Goal: Information Seeking & Learning: Learn about a topic

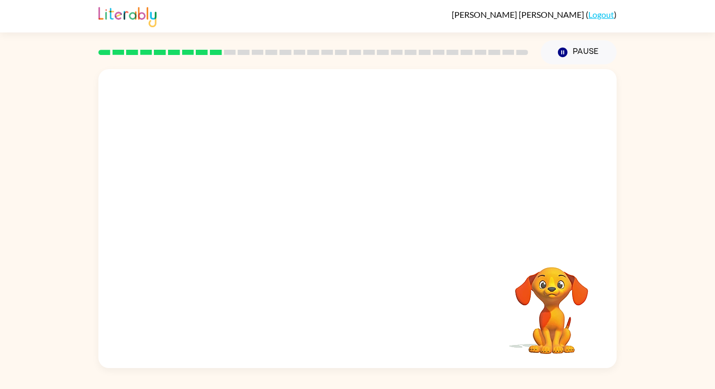
click at [568, 321] on video "Your browser must support playing .mp4 files to use Literably. Please try using…" at bounding box center [552, 303] width 105 height 105
click at [554, 289] on video "Your browser must support playing .mp4 files to use Literably. Please try using…" at bounding box center [552, 303] width 105 height 105
click at [555, 290] on video "Your browser must support playing .mp4 files to use Literably. Please try using…" at bounding box center [552, 303] width 105 height 105
click at [357, 208] on button "button" at bounding box center [357, 224] width 67 height 38
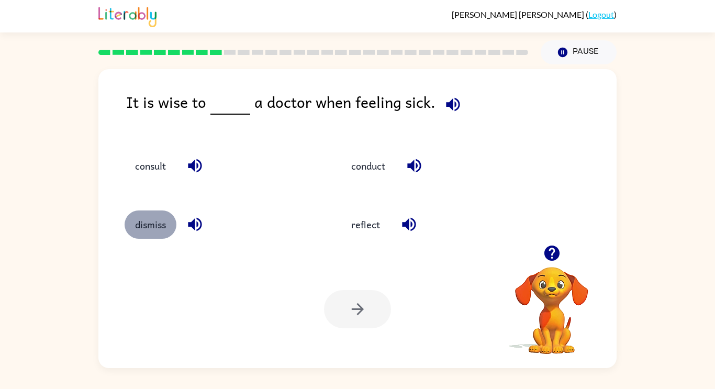
click at [158, 222] on button "dismiss" at bounding box center [151, 225] width 52 height 28
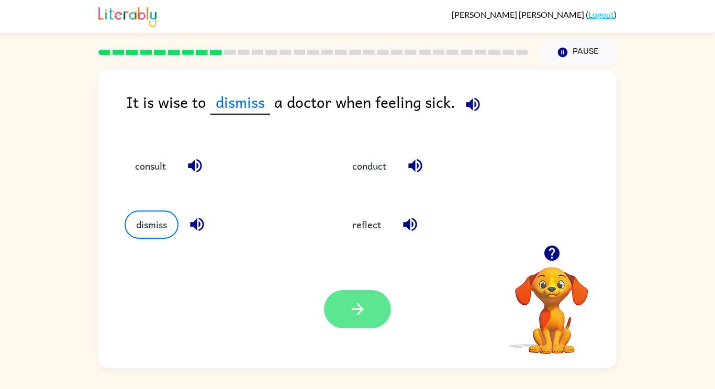
click at [369, 322] on button "button" at bounding box center [357, 309] width 67 height 38
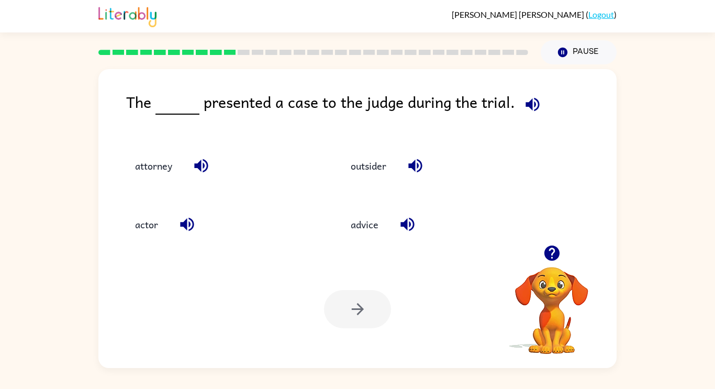
click at [169, 229] on div "actor" at bounding box center [221, 225] width 192 height 28
click at [130, 216] on button "actor" at bounding box center [147, 225] width 44 height 28
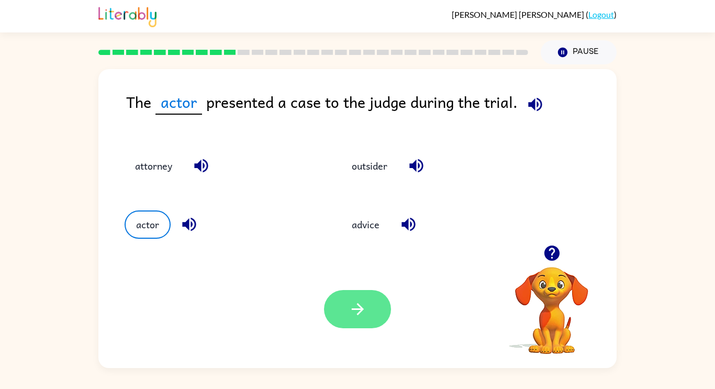
click at [377, 319] on button "button" at bounding box center [357, 309] width 67 height 38
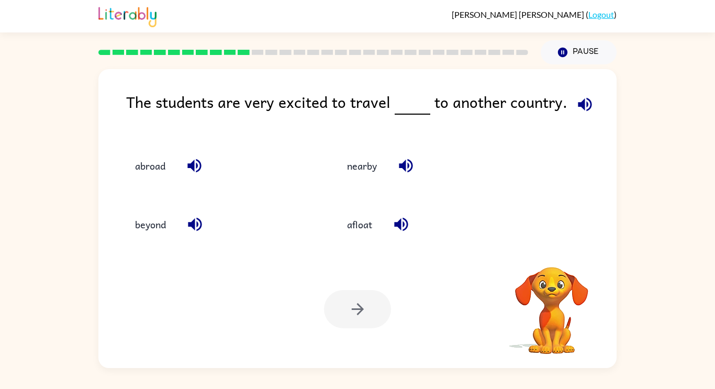
click at [377, 319] on div at bounding box center [357, 309] width 67 height 38
click at [165, 165] on button "abroad" at bounding box center [150, 165] width 51 height 28
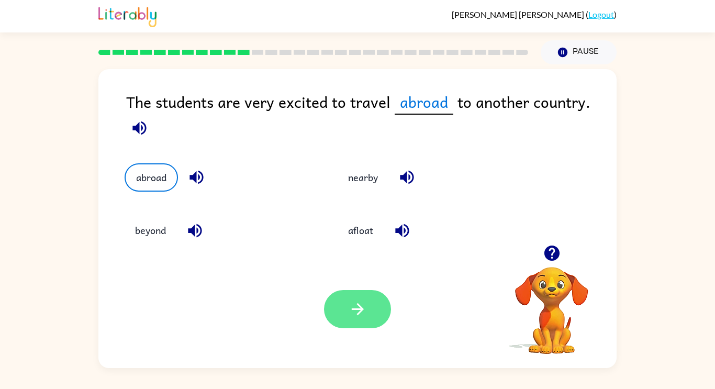
click at [363, 328] on button "button" at bounding box center [357, 309] width 67 height 38
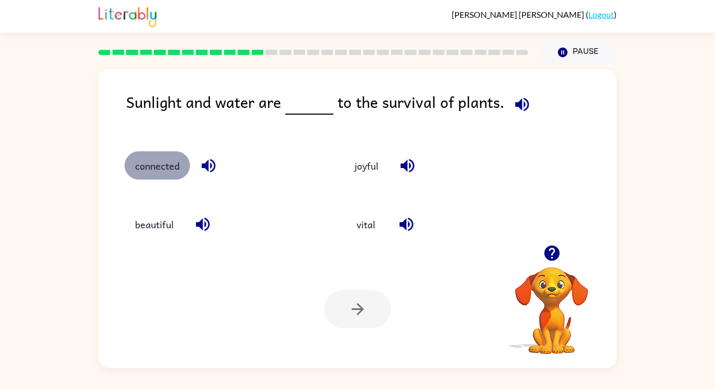
click at [165, 164] on button "connected" at bounding box center [157, 165] width 65 height 28
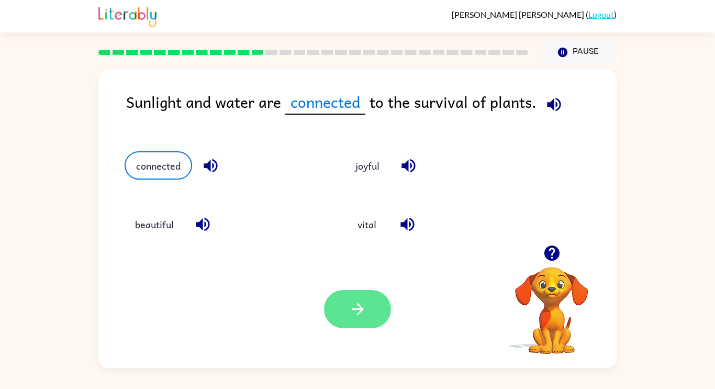
click at [337, 317] on button "button" at bounding box center [357, 309] width 67 height 38
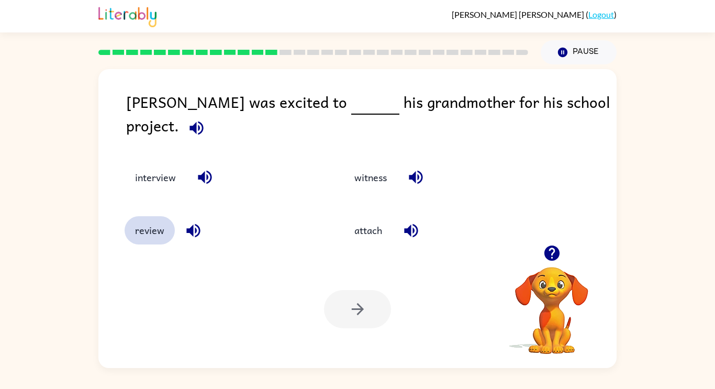
click at [153, 218] on button "review" at bounding box center [150, 230] width 50 height 28
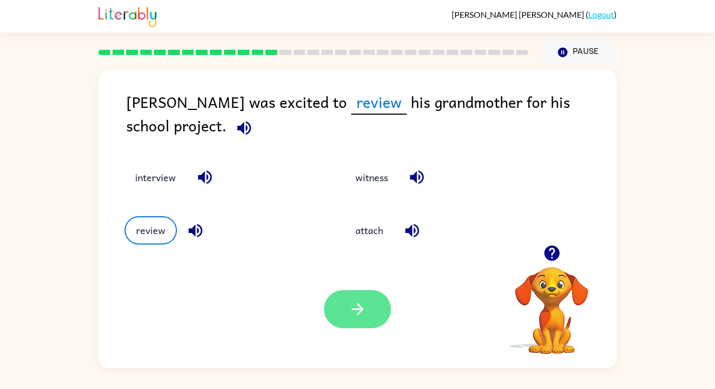
click at [357, 319] on button "button" at bounding box center [357, 309] width 67 height 38
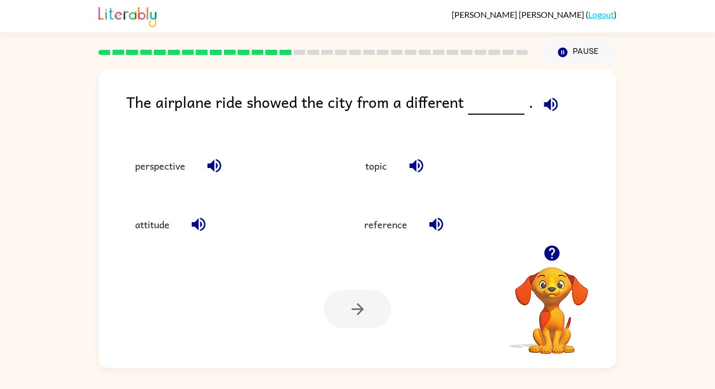
click at [399, 301] on div "Your browser must support playing .mp4 files to use Literably. Please try using…" at bounding box center [357, 309] width 518 height 118
click at [171, 161] on button "perspective" at bounding box center [160, 165] width 71 height 28
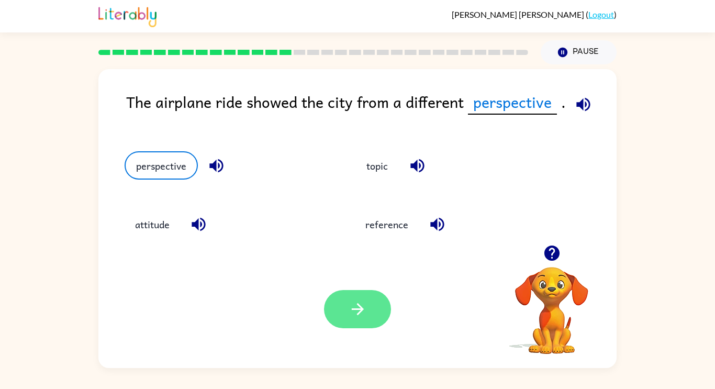
click at [367, 318] on button "button" at bounding box center [357, 309] width 67 height 38
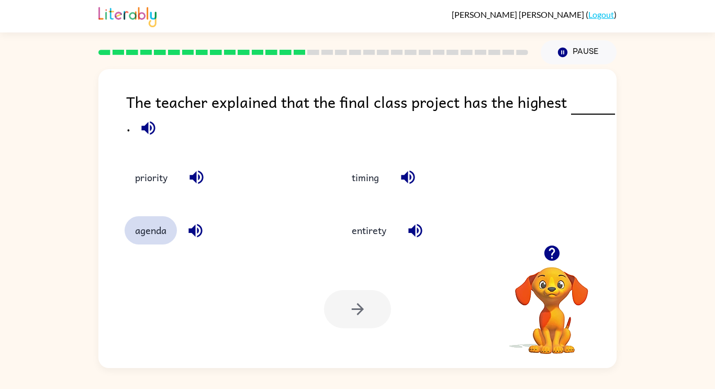
click at [146, 229] on button "agenda" at bounding box center [151, 230] width 52 height 28
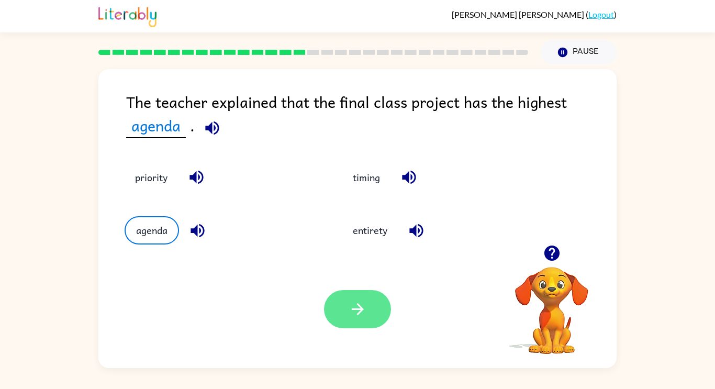
click at [369, 315] on button "button" at bounding box center [357, 309] width 67 height 38
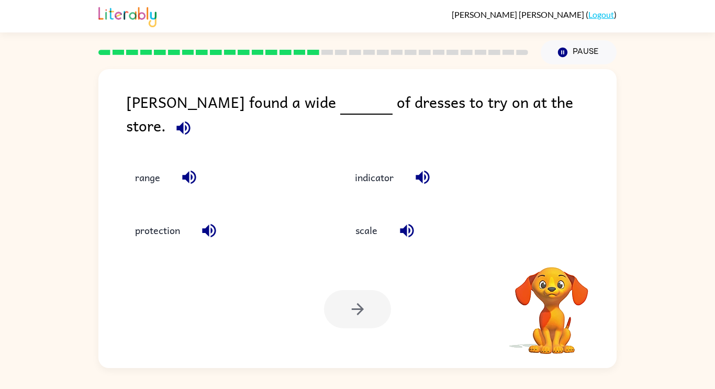
click at [369, 315] on div at bounding box center [357, 309] width 67 height 38
click at [142, 180] on div "range" at bounding box center [215, 169] width 220 height 53
click at [150, 163] on button "range" at bounding box center [148, 177] width 46 height 28
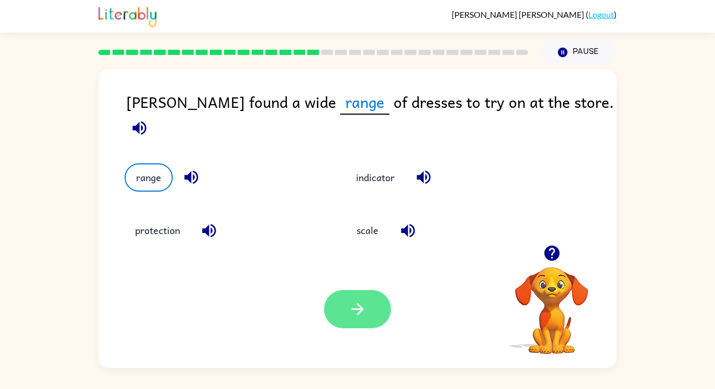
click at [351, 301] on icon "button" at bounding box center [358, 309] width 18 height 18
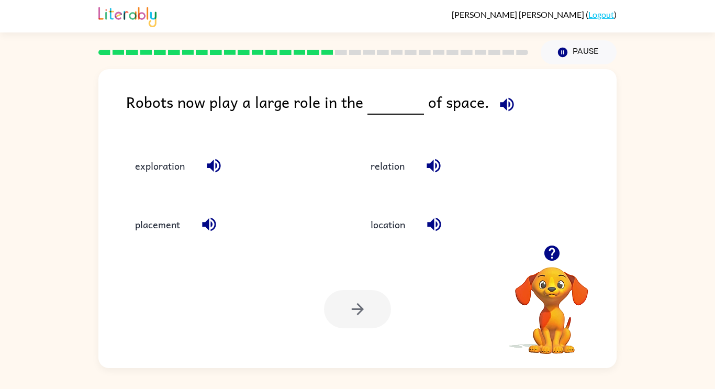
click at [191, 180] on div "exploration" at bounding box center [223, 160] width 236 height 59
click at [145, 97] on div "Robots now play a large role in the of space." at bounding box center [371, 110] width 491 height 40
click at [167, 165] on button "exploration" at bounding box center [160, 165] width 71 height 28
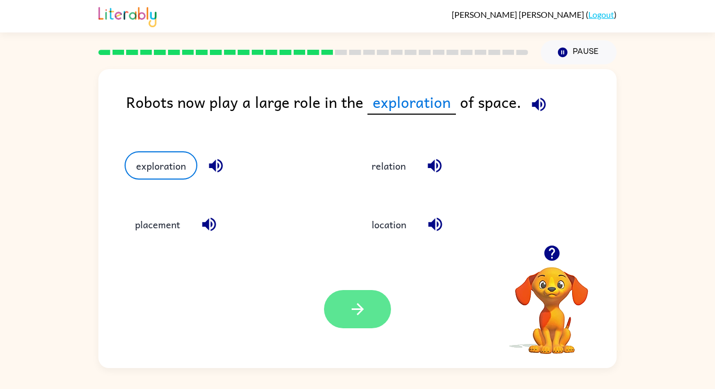
click at [349, 310] on icon "button" at bounding box center [358, 309] width 18 height 18
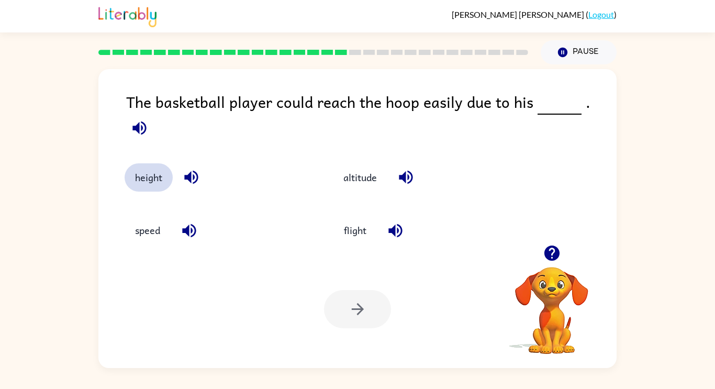
click at [152, 163] on button "height" at bounding box center [149, 177] width 48 height 28
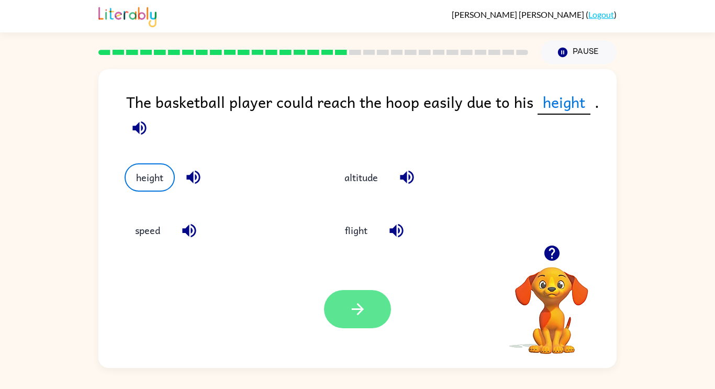
click at [359, 313] on icon "button" at bounding box center [357, 309] width 12 height 12
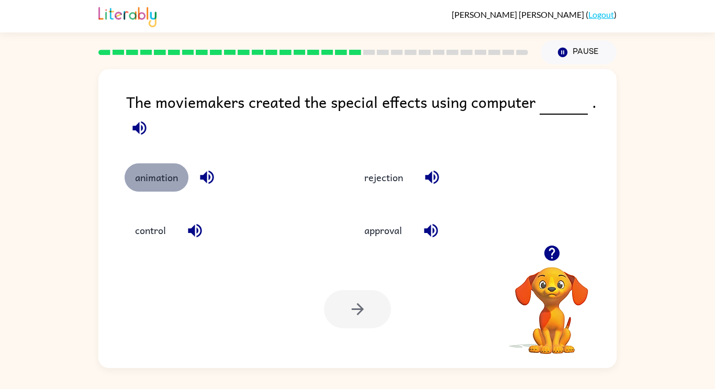
click at [163, 178] on button "animation" at bounding box center [157, 177] width 64 height 28
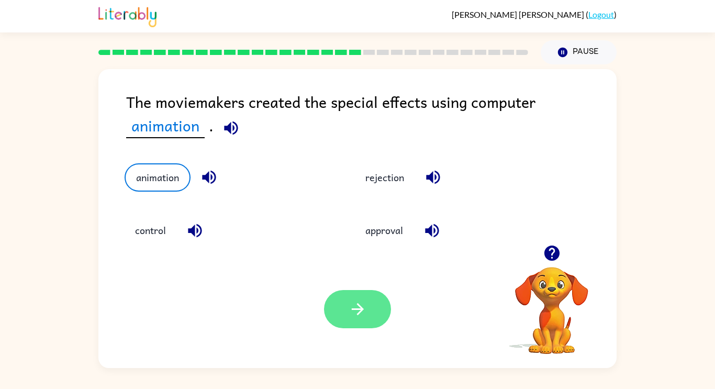
click at [369, 310] on button "button" at bounding box center [357, 309] width 67 height 38
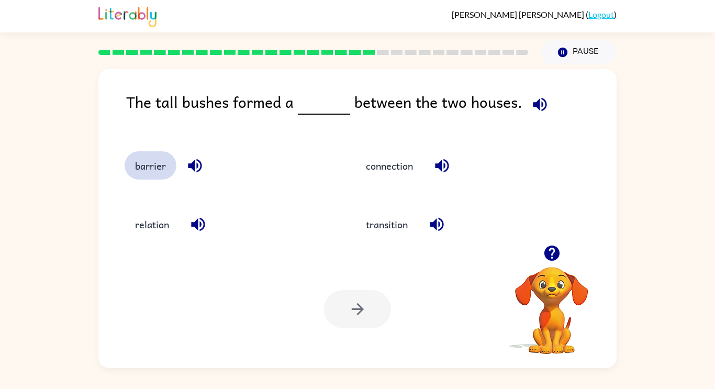
click at [155, 159] on button "barrier" at bounding box center [151, 165] width 52 height 28
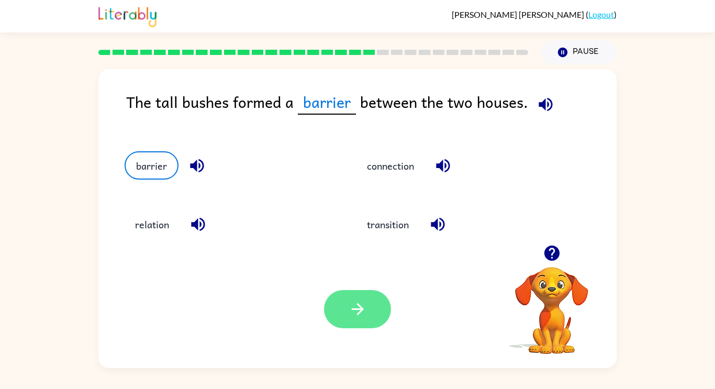
click at [368, 316] on button "button" at bounding box center [357, 309] width 67 height 38
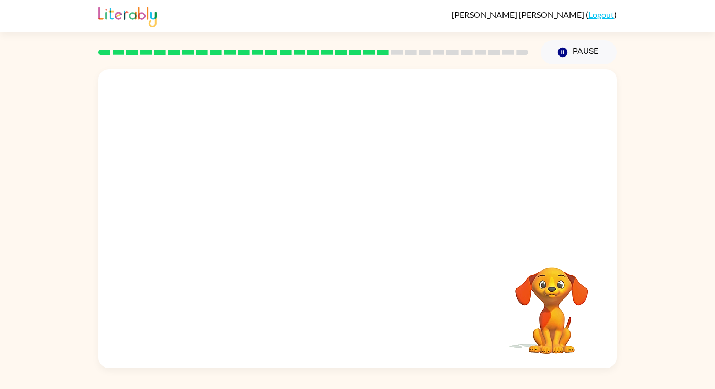
click at [262, 135] on video "Your browser must support playing .mp4 files to use Literably. Please try using…" at bounding box center [357, 157] width 518 height 176
click at [270, 50] on rect at bounding box center [272, 52] width 12 height 5
click at [551, 285] on video "Your browser must support playing .mp4 files to use Literably. Please try using…" at bounding box center [552, 303] width 105 height 105
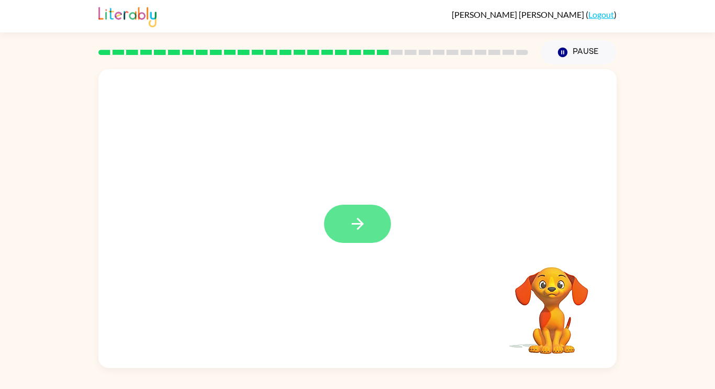
click at [366, 220] on icon "button" at bounding box center [358, 224] width 18 height 18
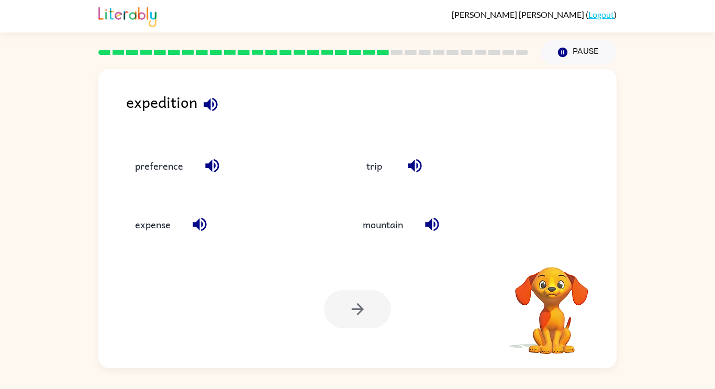
click at [559, 289] on video "Your browser must support playing .mp4 files to use Literably. Please try using…" at bounding box center [552, 303] width 105 height 105
click at [155, 221] on button "expense" at bounding box center [153, 225] width 57 height 28
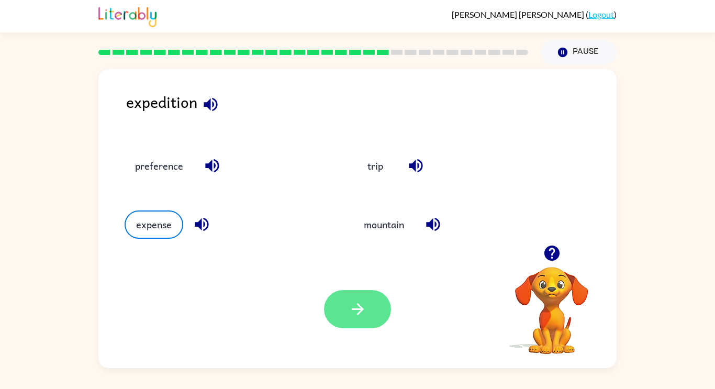
click at [355, 310] on icon "button" at bounding box center [358, 309] width 18 height 18
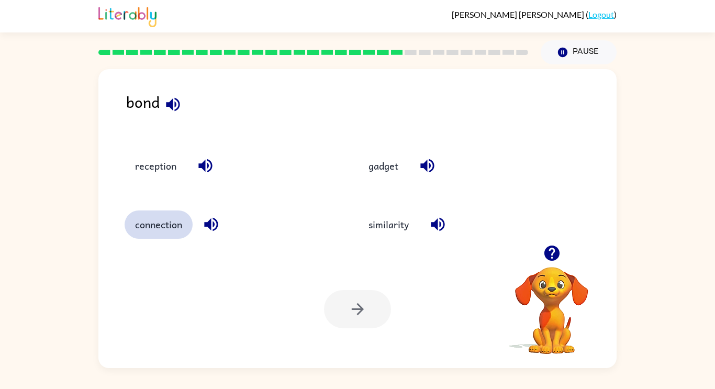
click at [135, 227] on button "connection" at bounding box center [159, 225] width 68 height 28
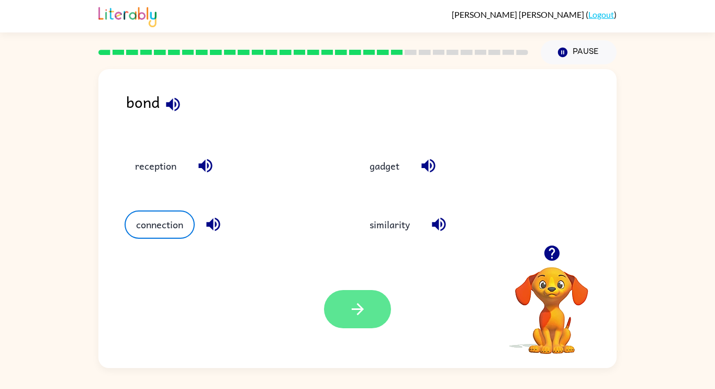
click at [354, 310] on icon "button" at bounding box center [357, 309] width 12 height 12
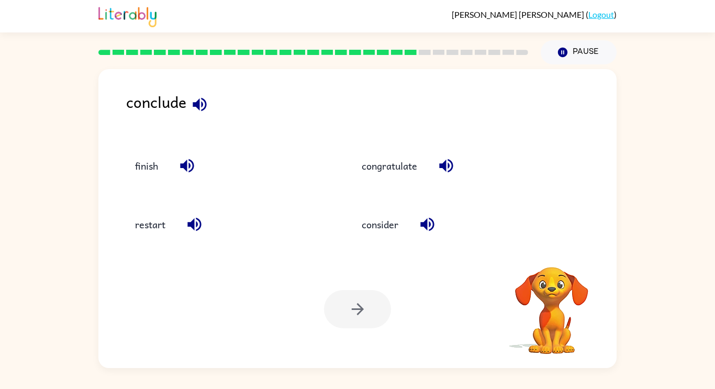
click at [354, 310] on div at bounding box center [357, 309] width 67 height 38
click at [382, 222] on button "consider" at bounding box center [380, 225] width 58 height 28
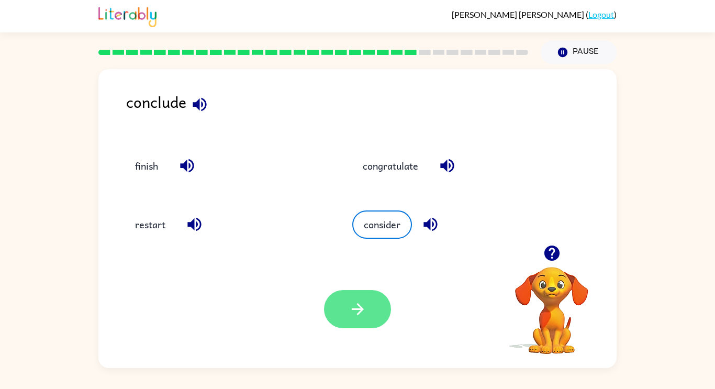
click at [336, 311] on button "button" at bounding box center [357, 309] width 67 height 38
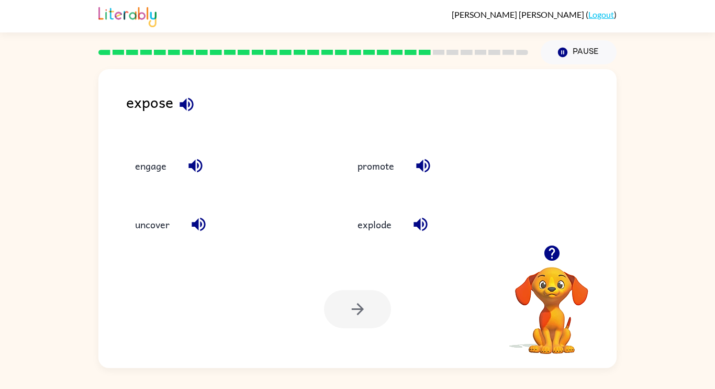
click at [336, 311] on div at bounding box center [357, 309] width 67 height 38
click at [156, 228] on button "uncover" at bounding box center [153, 225] width 56 height 28
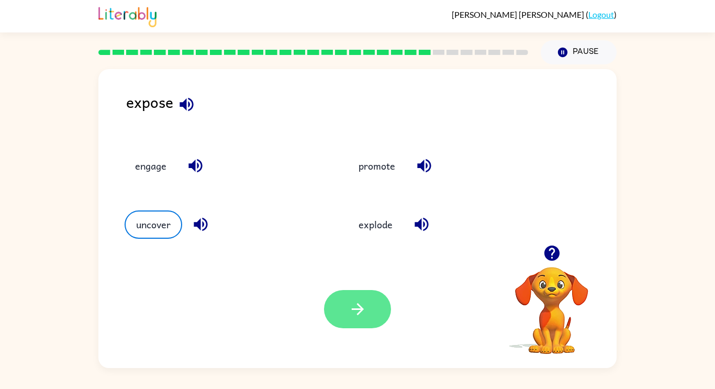
click at [359, 296] on button "button" at bounding box center [357, 309] width 67 height 38
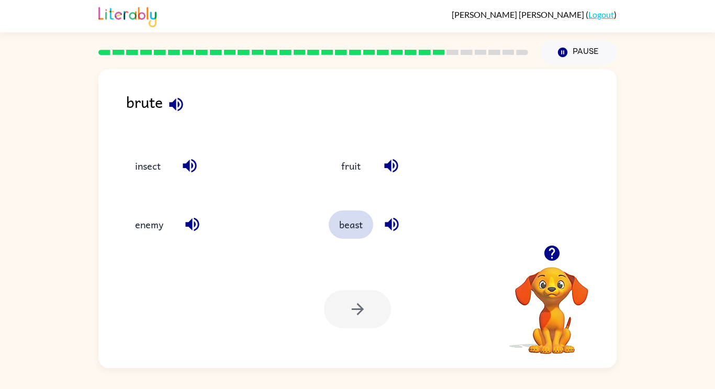
click at [344, 223] on button "beast" at bounding box center [351, 225] width 45 height 28
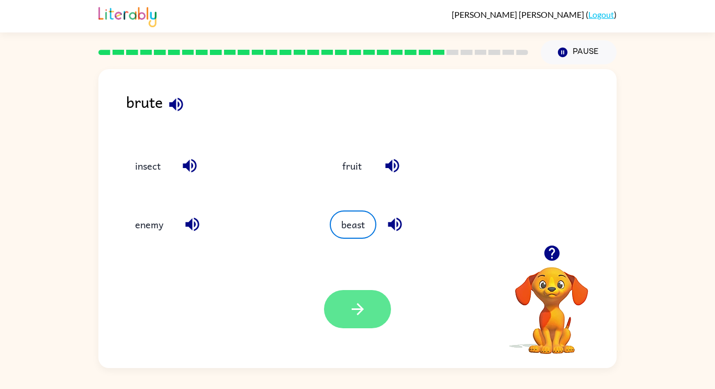
click at [366, 300] on icon "button" at bounding box center [358, 309] width 18 height 18
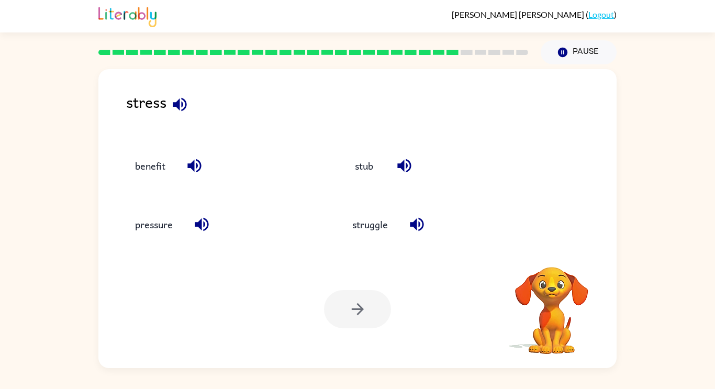
click at [366, 300] on div at bounding box center [357, 309] width 67 height 38
click at [202, 211] on button "button" at bounding box center [202, 224] width 27 height 27
click at [180, 227] on button "pressure" at bounding box center [154, 225] width 59 height 28
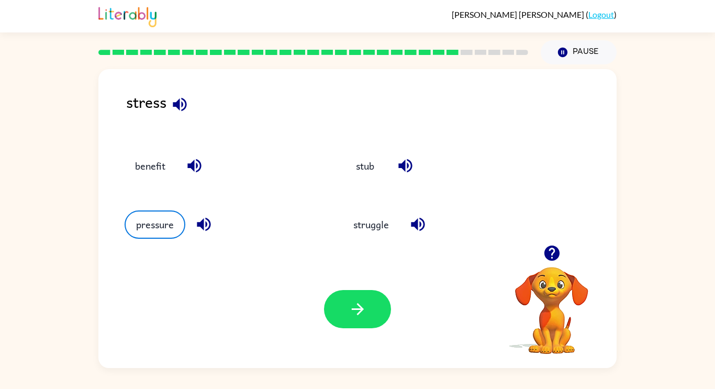
click at [387, 333] on div "Your browser must support playing .mp4 files to use Literably. Please try using…" at bounding box center [357, 309] width 518 height 118
click at [376, 314] on button "button" at bounding box center [357, 309] width 67 height 38
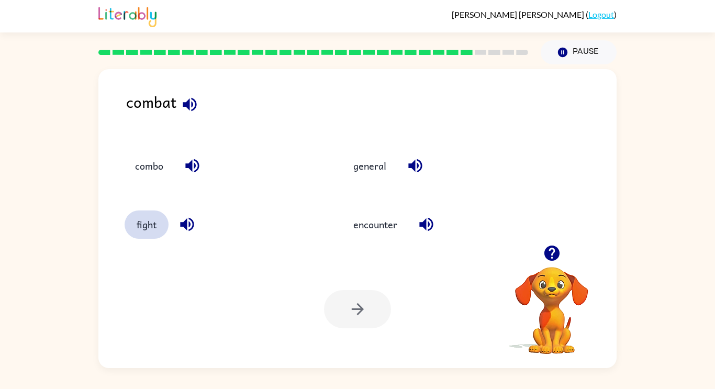
click at [141, 217] on button "fight" at bounding box center [147, 225] width 44 height 28
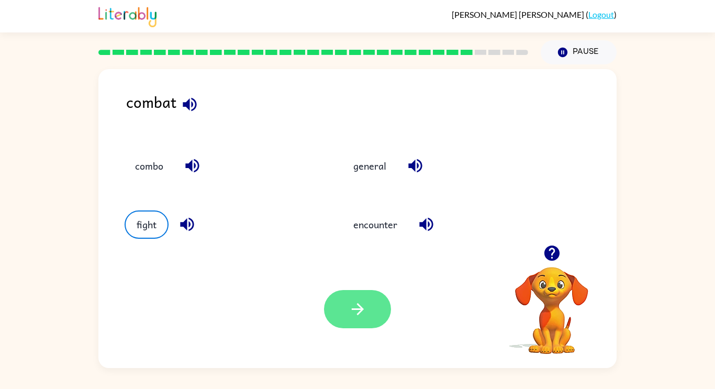
click at [360, 313] on icon "button" at bounding box center [358, 309] width 18 height 18
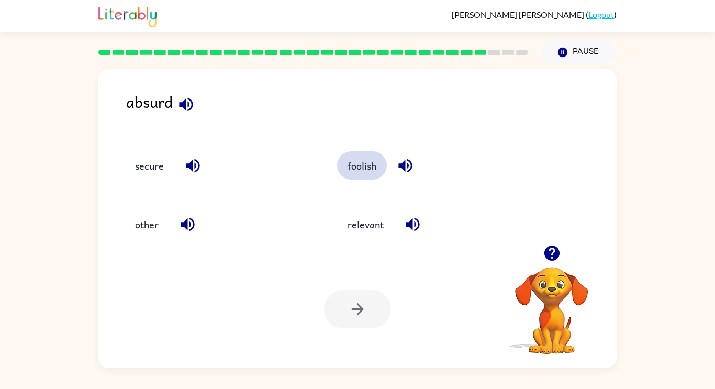
click at [374, 157] on button "foolish" at bounding box center [362, 165] width 50 height 28
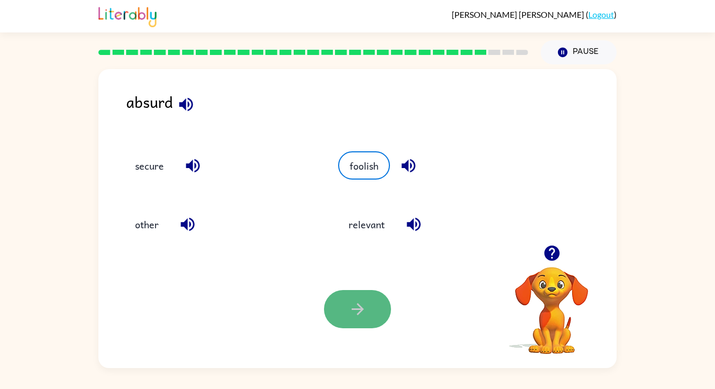
click at [355, 302] on icon "button" at bounding box center [358, 309] width 18 height 18
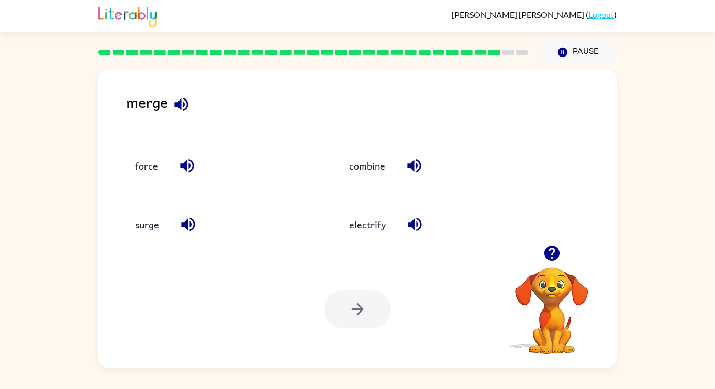
click at [355, 302] on div at bounding box center [357, 309] width 67 height 38
click at [376, 157] on button "combine" at bounding box center [367, 165] width 57 height 28
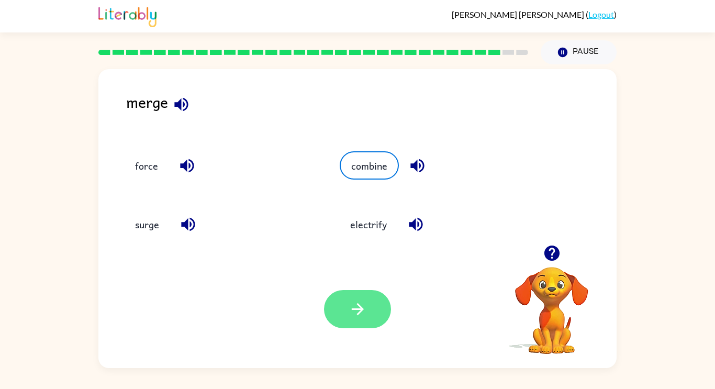
click at [368, 308] on button "button" at bounding box center [357, 309] width 67 height 38
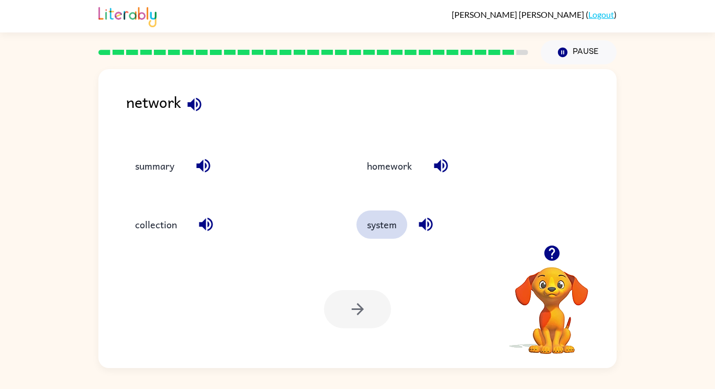
click at [389, 230] on button "system" at bounding box center [382, 225] width 51 height 28
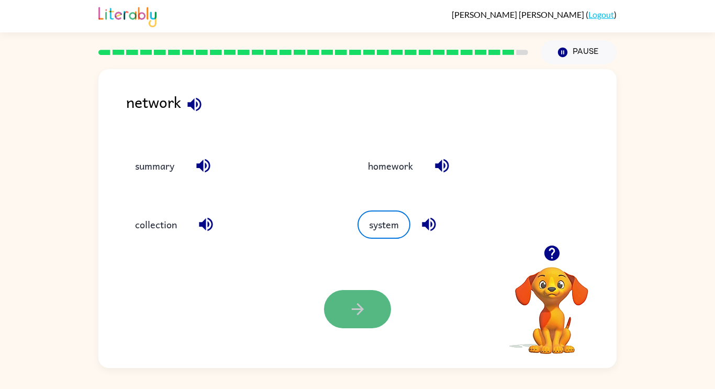
click at [352, 315] on icon "button" at bounding box center [358, 309] width 18 height 18
